Goal: Navigation & Orientation: Understand site structure

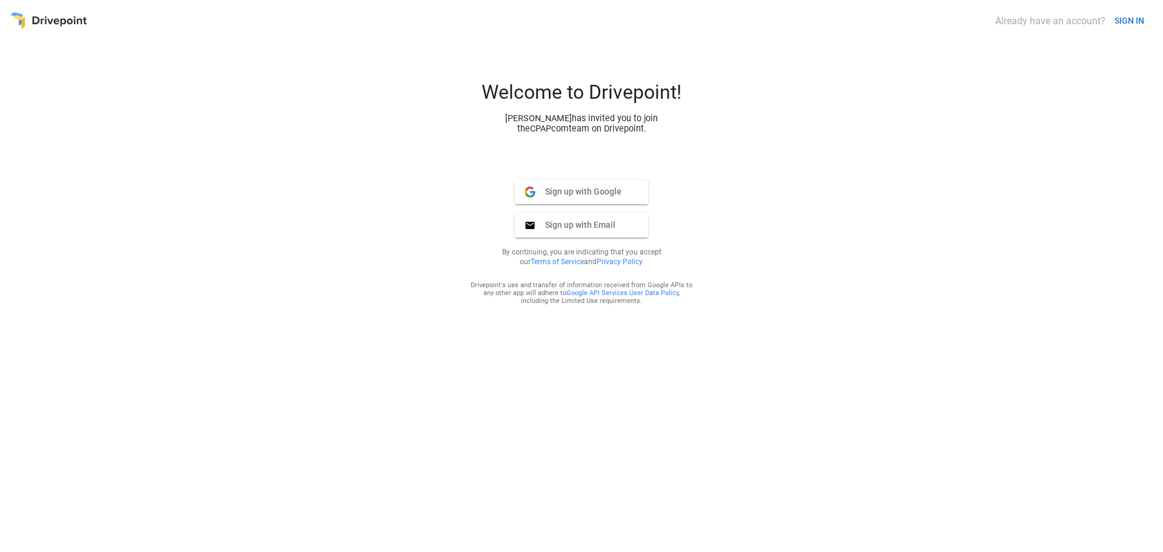
click at [594, 193] on span "Sign up with Google" at bounding box center [579, 191] width 86 height 11
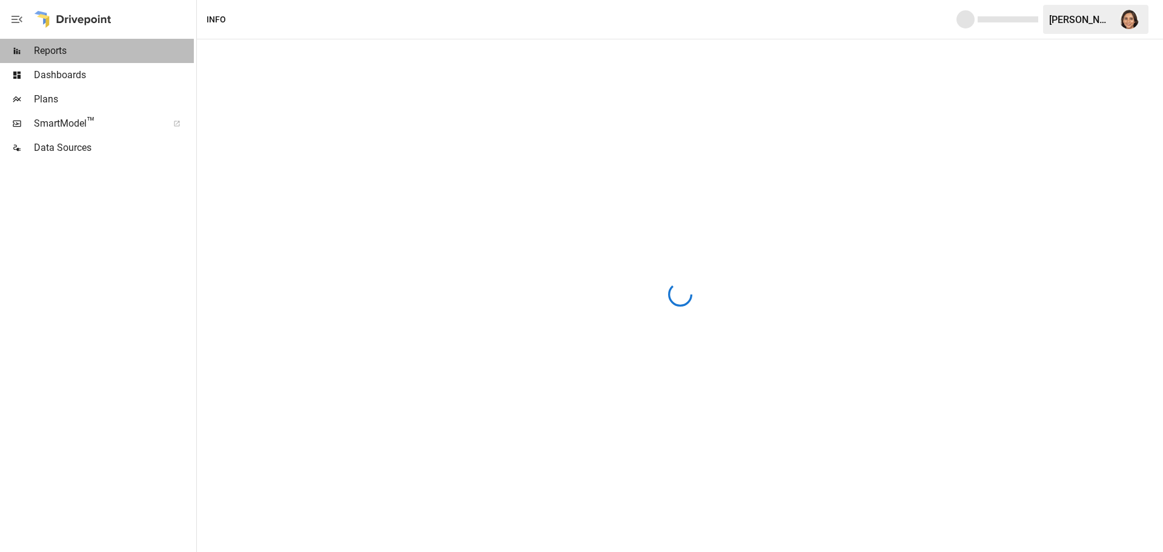
click at [59, 55] on span "Reports" at bounding box center [114, 51] width 160 height 15
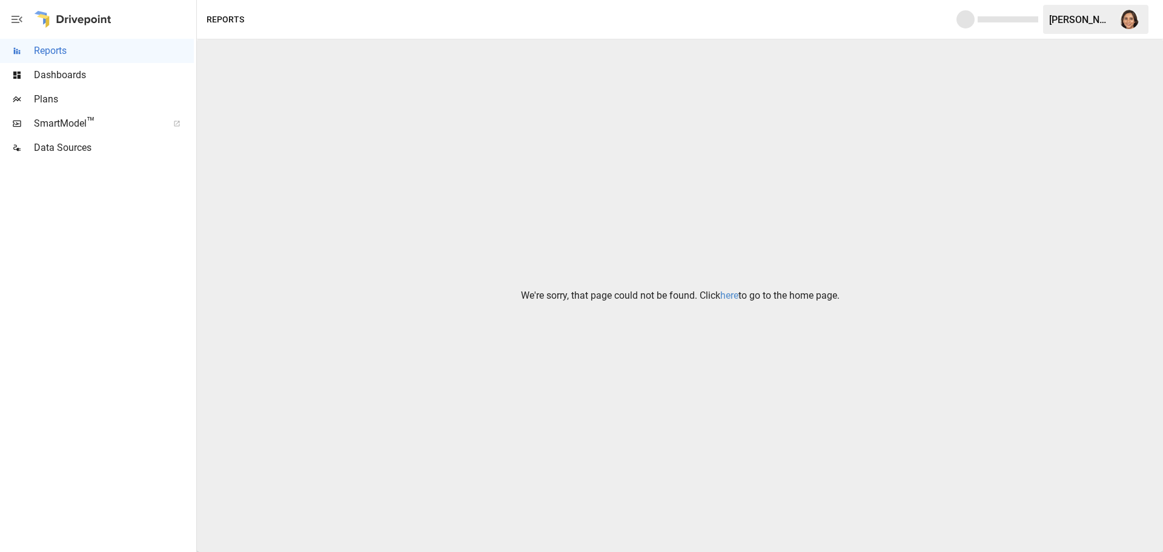
click at [731, 293] on link "here" at bounding box center [729, 296] width 18 height 12
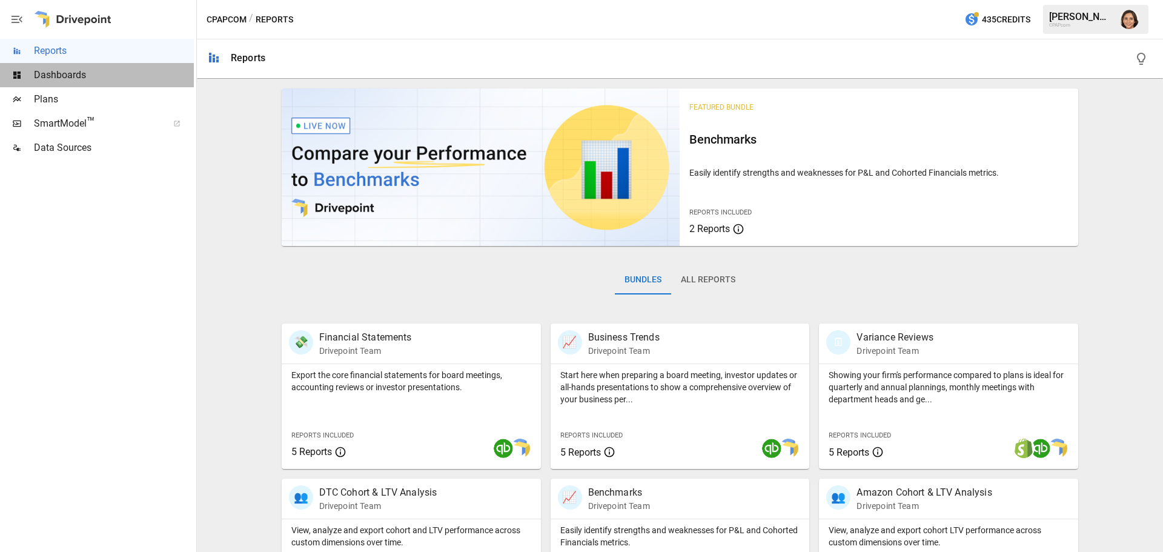
click at [57, 72] on span "Dashboards" at bounding box center [114, 75] width 160 height 15
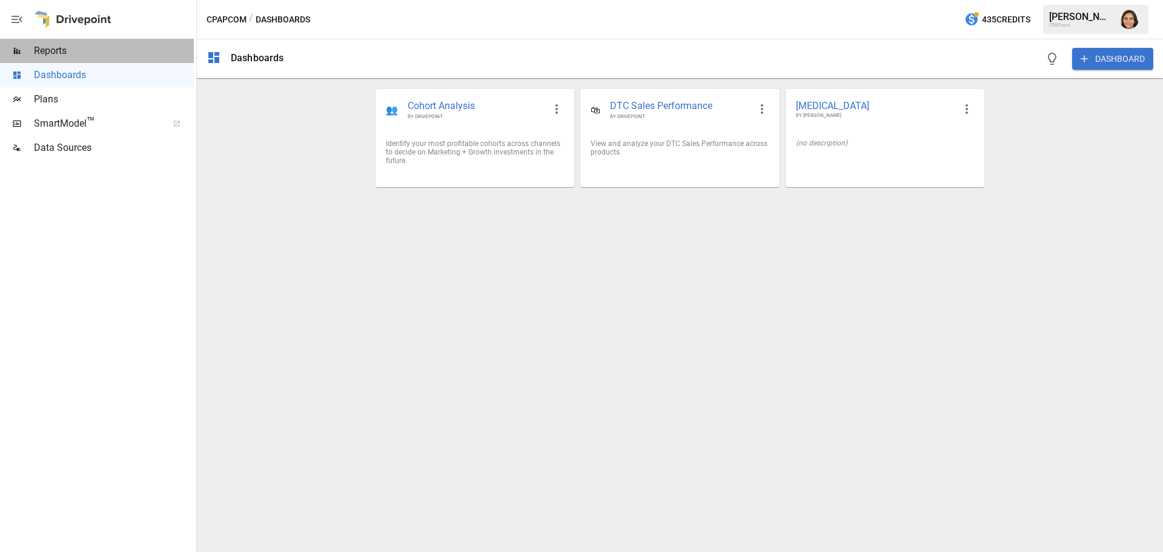
click at [58, 49] on span "Reports" at bounding box center [114, 51] width 160 height 15
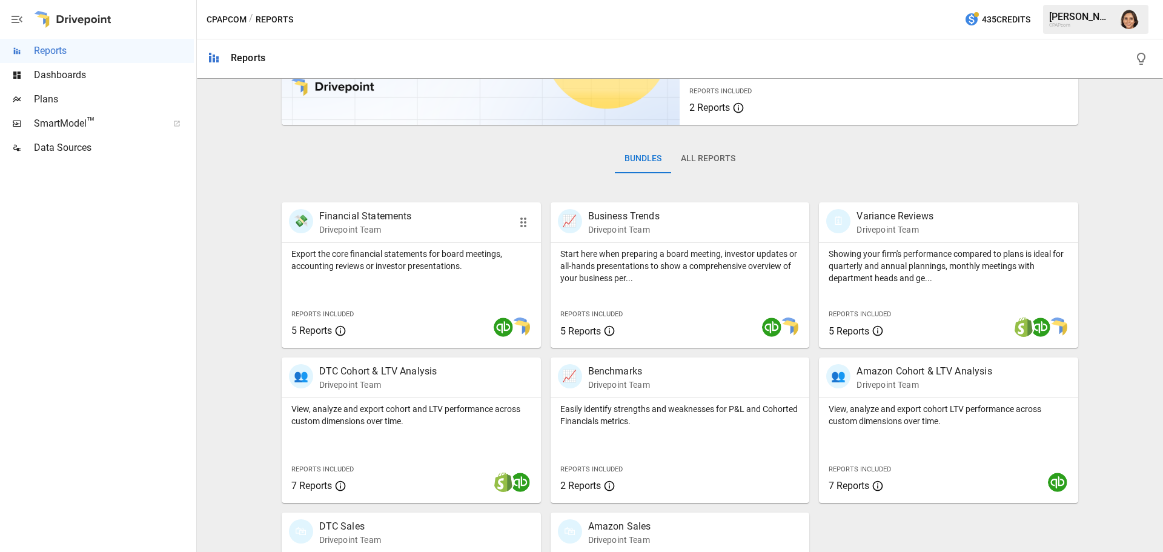
scroll to position [232, 0]
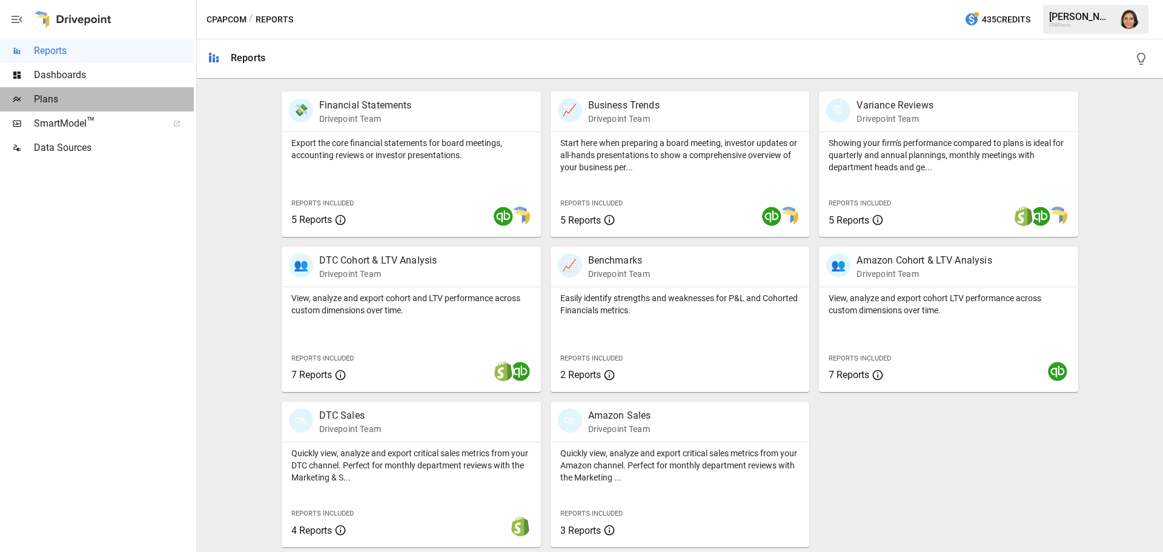
click at [52, 104] on span "Plans" at bounding box center [114, 99] width 160 height 15
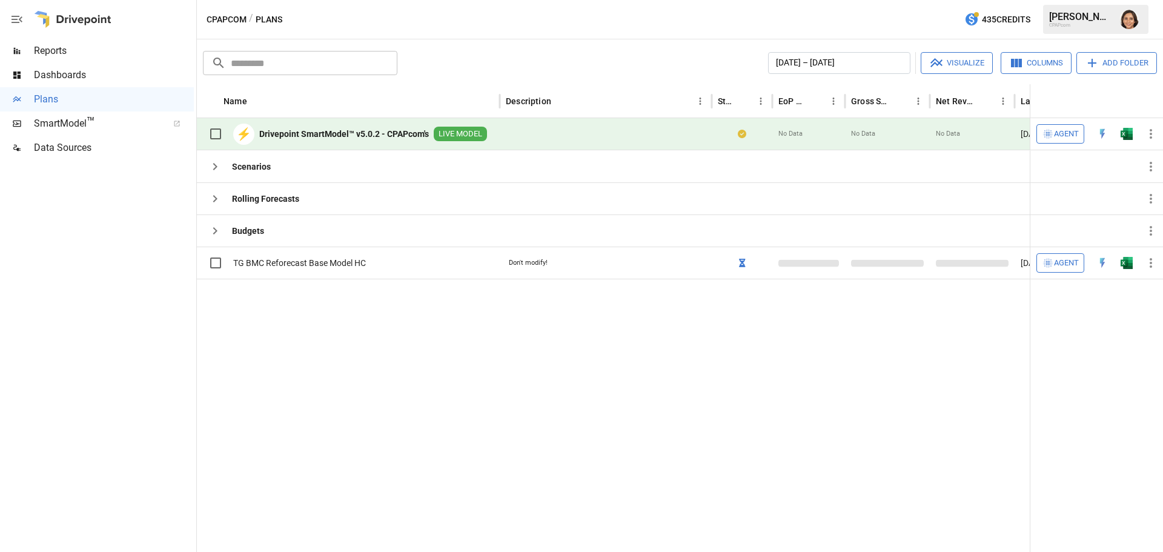
click at [82, 128] on span "SmartModel ™" at bounding box center [97, 123] width 126 height 15
click at [53, 114] on div "SmartModel ™" at bounding box center [97, 123] width 194 height 24
click at [19, 23] on icon "button" at bounding box center [17, 19] width 11 height 7
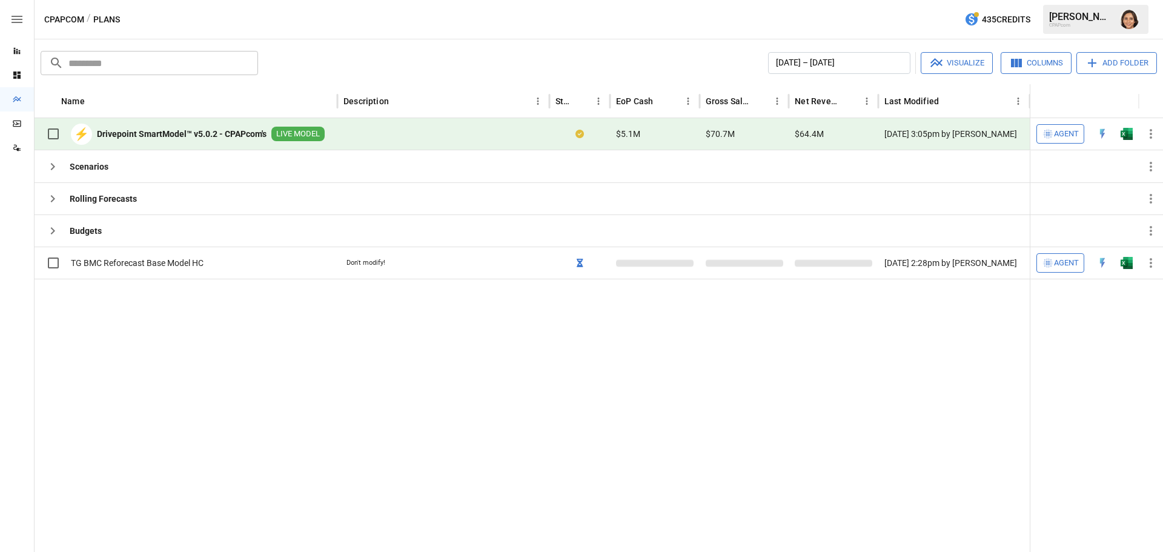
click at [21, 19] on icon "button" at bounding box center [17, 19] width 11 height 7
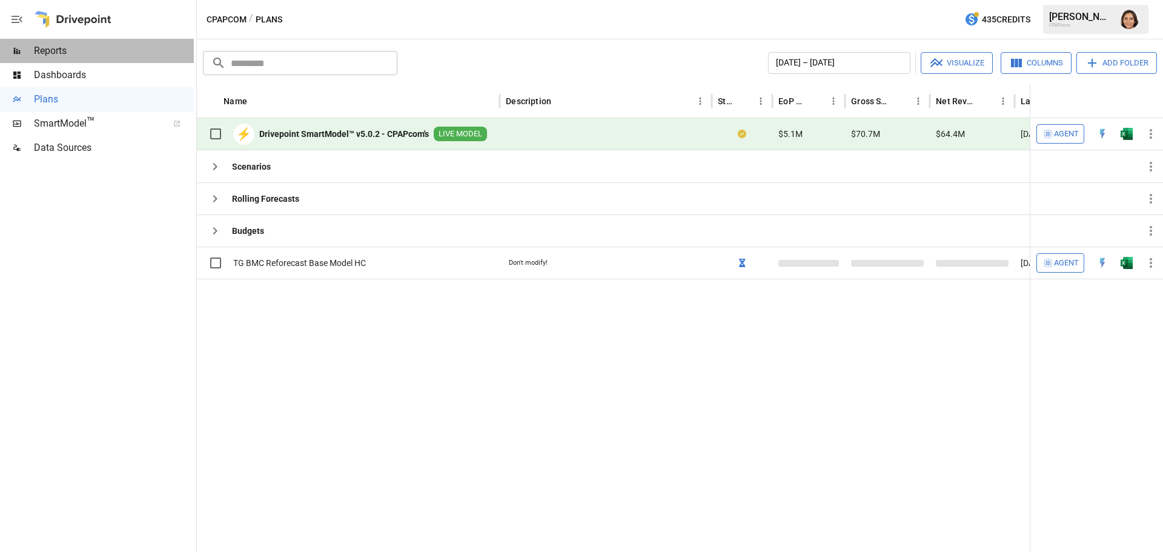
click at [39, 53] on span "Reports" at bounding box center [114, 51] width 160 height 15
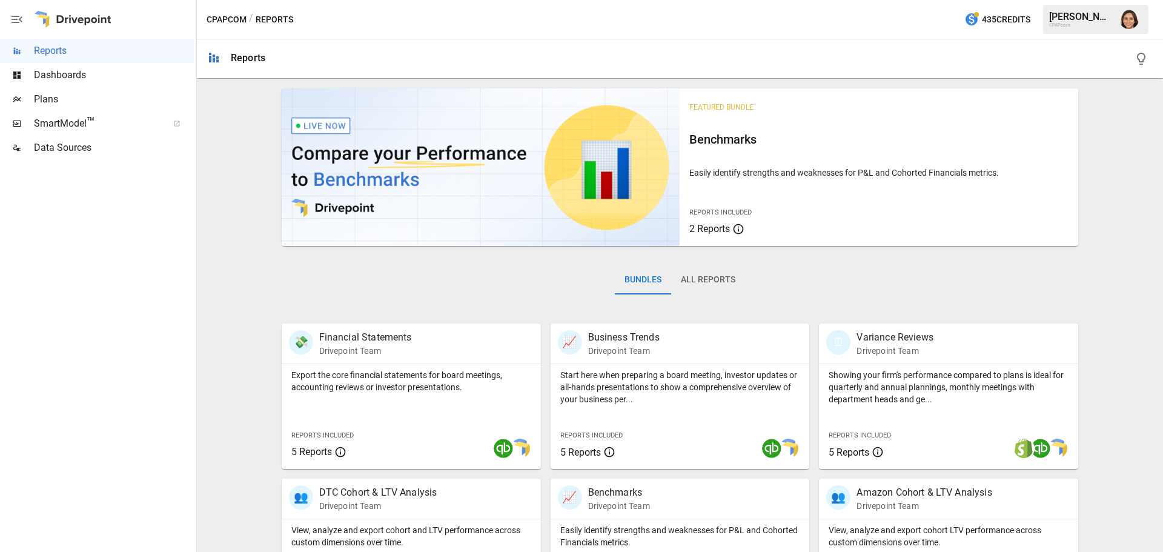
click at [1136, 22] on img "Sunita Desai" at bounding box center [1129, 19] width 19 height 19
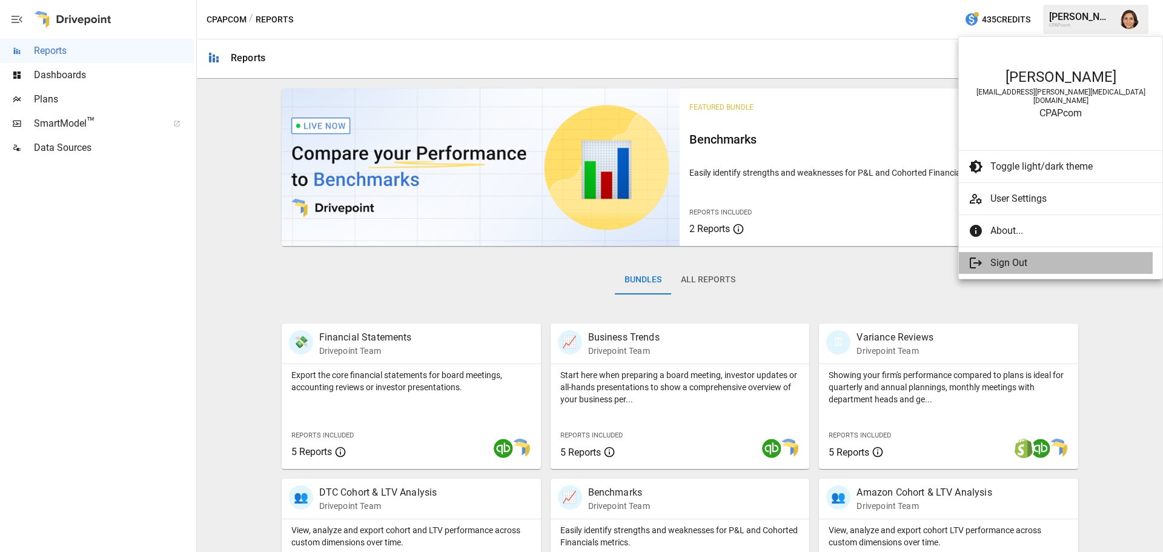
click at [1004, 262] on span "Sign Out" at bounding box center [1067, 263] width 153 height 15
